Goal: Transaction & Acquisition: Book appointment/travel/reservation

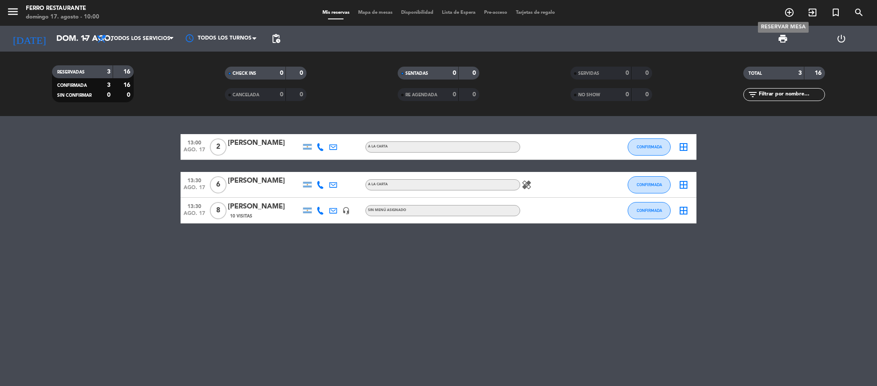
click at [794, 12] on span "add_circle_outline" at bounding box center [788, 12] width 23 height 15
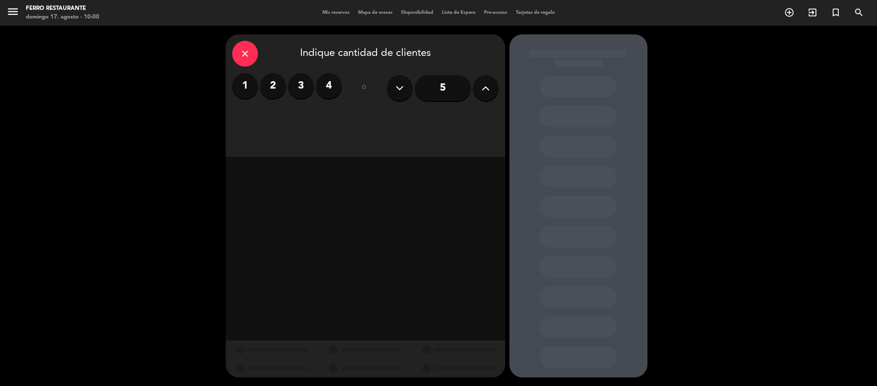
click at [480, 79] on button at bounding box center [486, 88] width 26 height 26
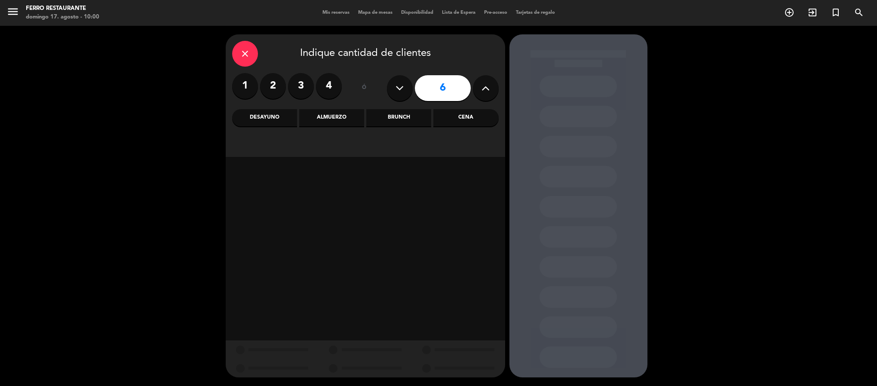
click at [331, 115] on div "Almuerzo" at bounding box center [331, 117] width 65 height 17
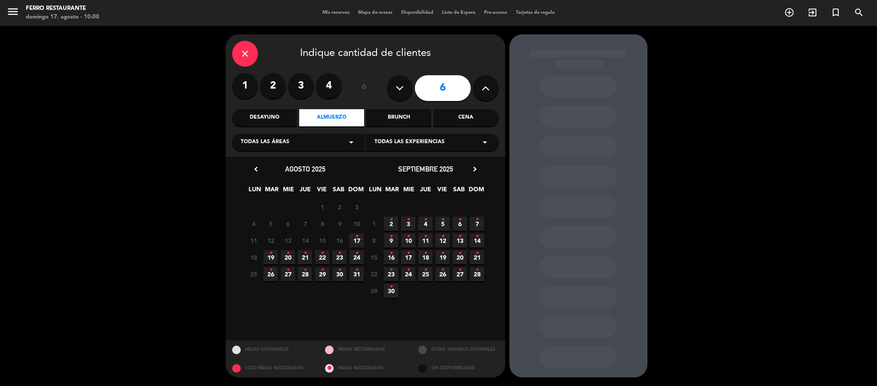
click at [359, 240] on span "17 •" at bounding box center [356, 240] width 14 height 14
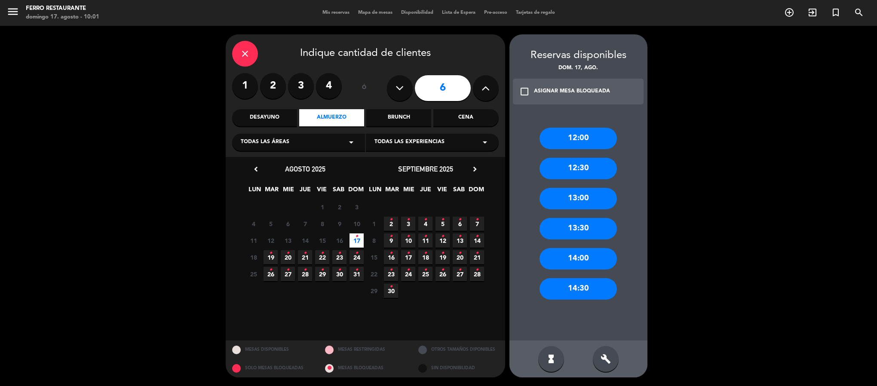
click at [599, 195] on div "13:00" at bounding box center [577, 198] width 77 height 21
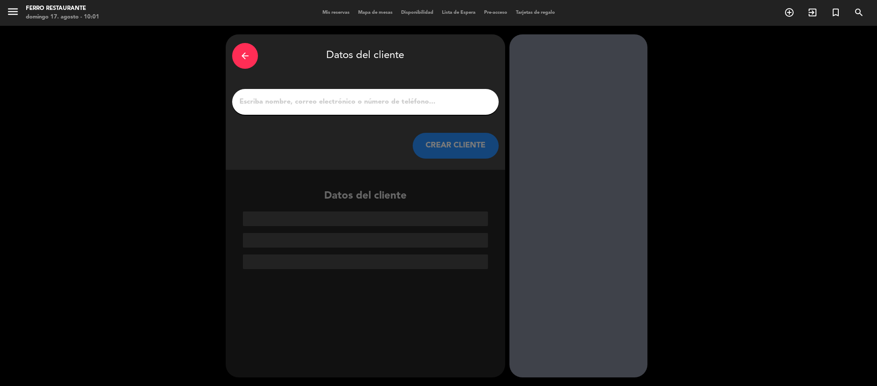
click at [391, 100] on input "1" at bounding box center [365, 102] width 254 height 12
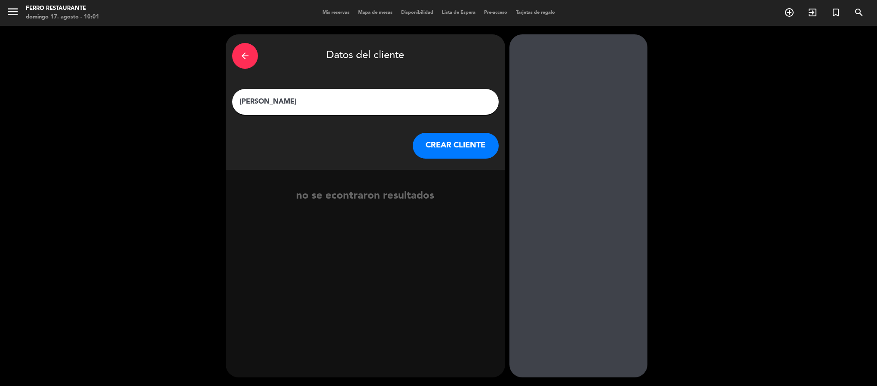
type input "[PERSON_NAME]"
click at [459, 151] on button "CREAR CLIENTE" at bounding box center [455, 146] width 86 height 26
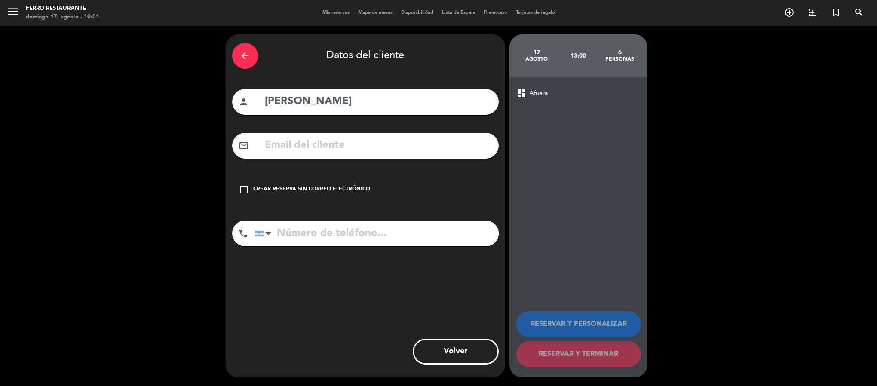
click at [428, 154] on input "text" at bounding box center [378, 146] width 228 height 18
paste input "[EMAIL_ADDRESS][DOMAIN_NAME]"
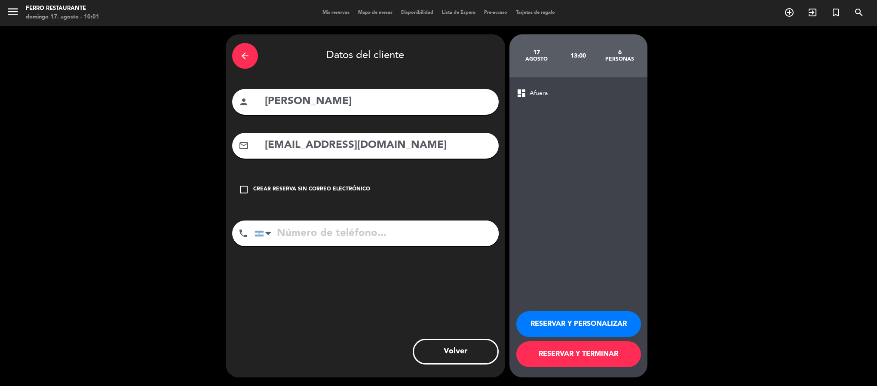
type input "[EMAIL_ADDRESS][DOMAIN_NAME]"
click at [423, 246] on input "tel" at bounding box center [376, 233] width 244 height 26
click at [342, 244] on input "tel" at bounding box center [376, 233] width 244 height 26
type input "3624852441"
click at [561, 348] on button "RESERVAR Y TERMINAR" at bounding box center [578, 354] width 125 height 26
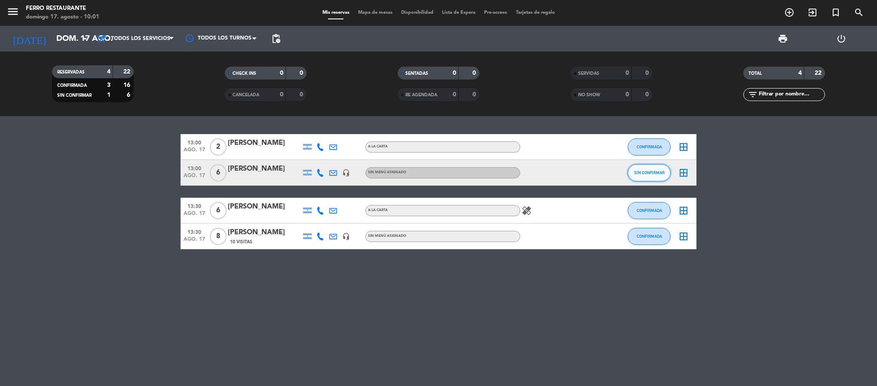
click at [641, 175] on span "SIN CONFIRMAR" at bounding box center [649, 172] width 31 height 5
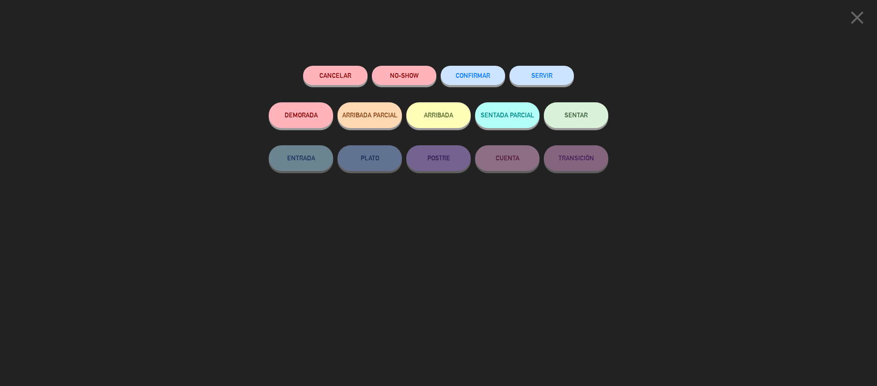
click at [474, 71] on button "CONFIRMAR" at bounding box center [472, 75] width 64 height 19
